Goal: Task Accomplishment & Management: Complete application form

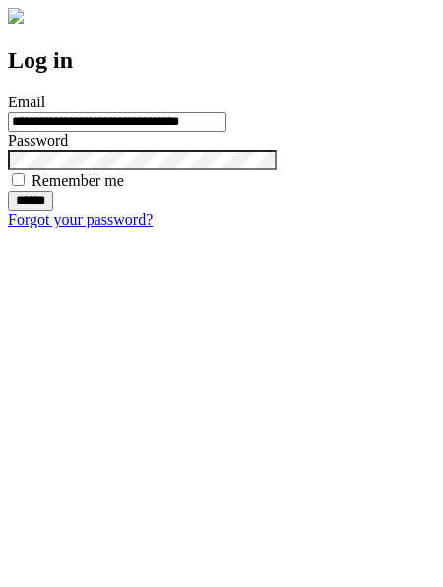
type input "**********"
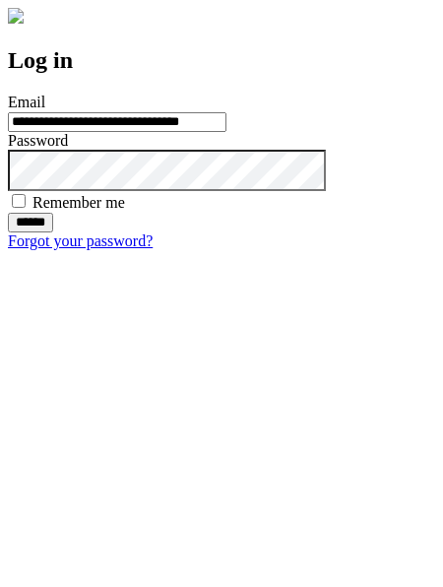
click at [53, 232] on input "******" at bounding box center [30, 223] width 45 height 20
